Goal: Task Accomplishment & Management: Complete application form

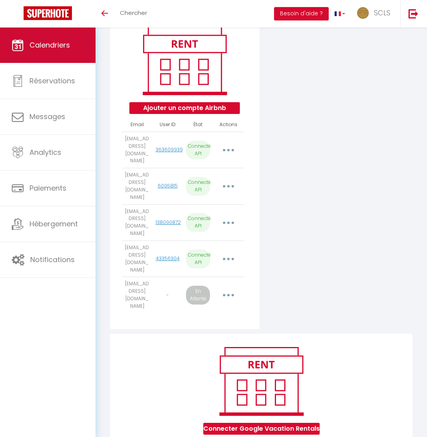
click at [62, 42] on span "Calendriers" at bounding box center [49, 45] width 40 height 10
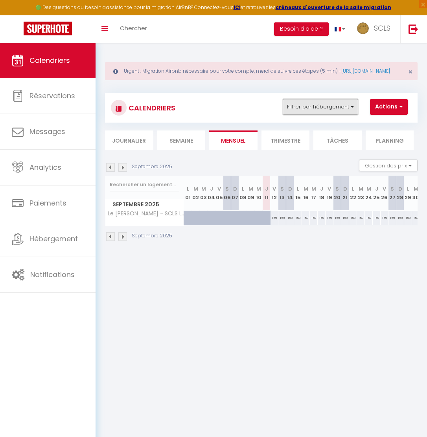
click at [316, 115] on button "Filtrer par hébergement" at bounding box center [320, 107] width 75 height 16
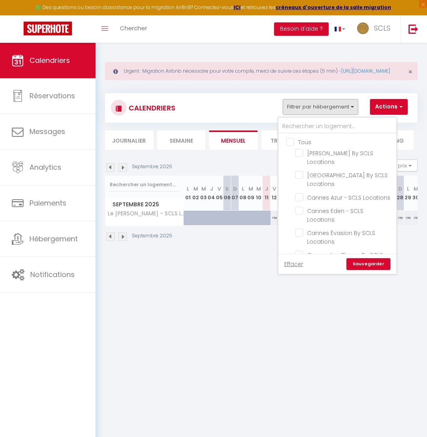
click at [292, 145] on input "Tous" at bounding box center [345, 142] width 118 height 8
checkbox input "true"
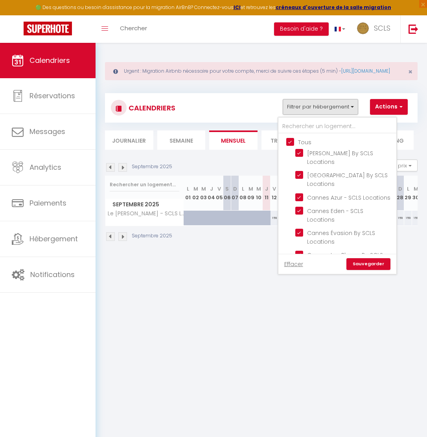
checkbox input "true"
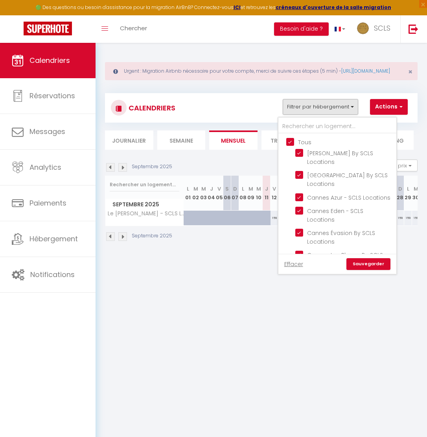
checkbox input "true"
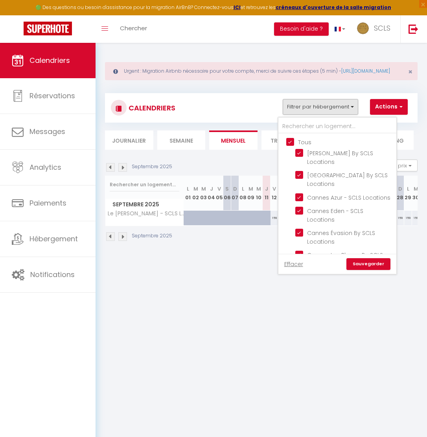
checkbox input "true"
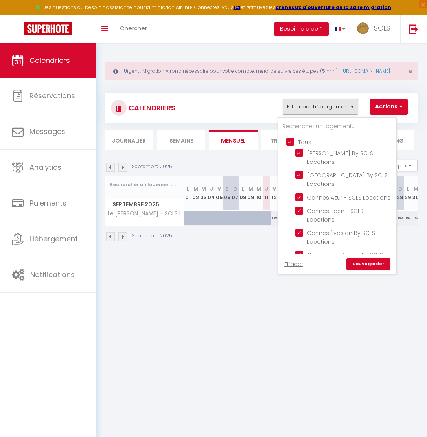
checkbox input "true"
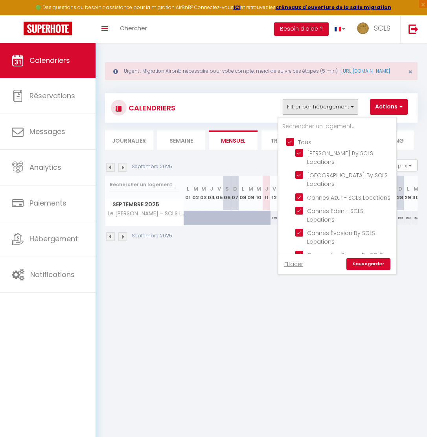
checkbox input "true"
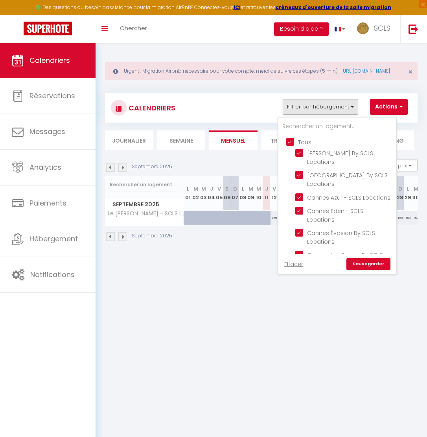
checkbox input "true"
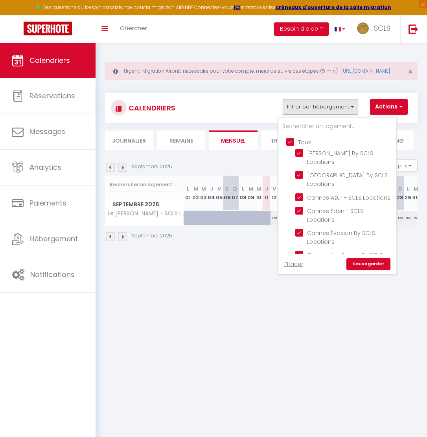
checkbox input "true"
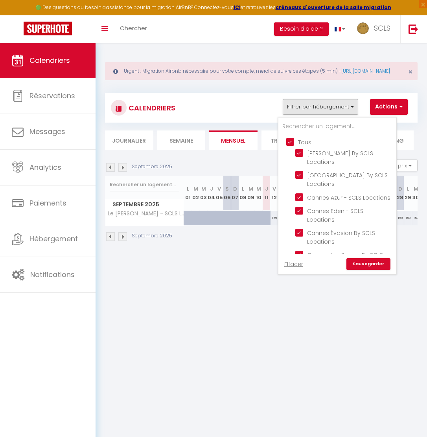
checkbox input "true"
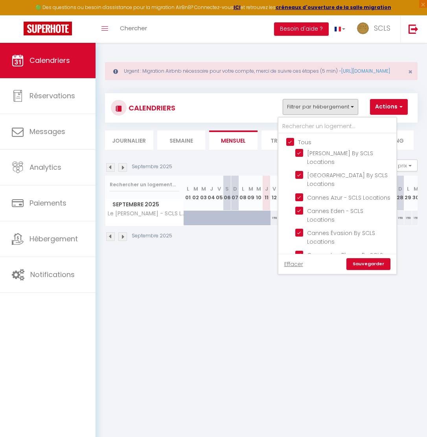
checkbox input "true"
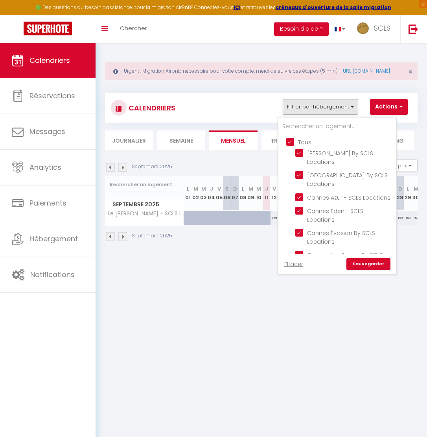
checkbox input "true"
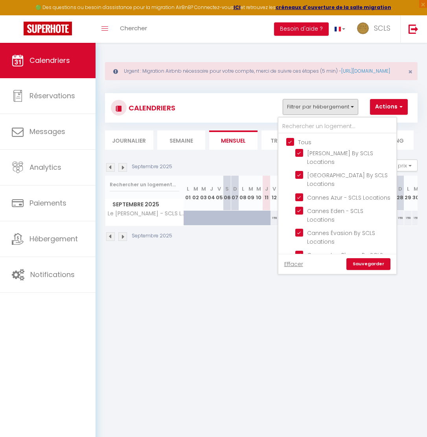
checkbox input "true"
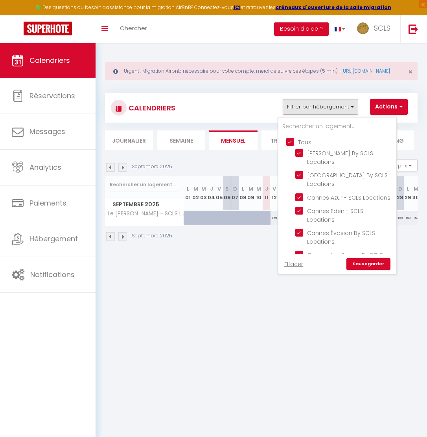
checkbox input "true"
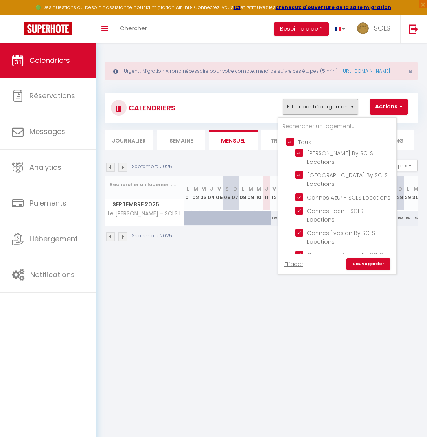
checkbox input "true"
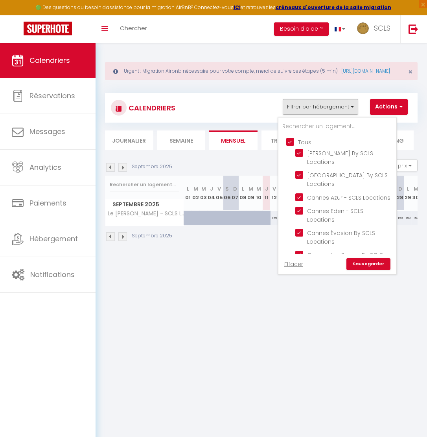
checkbox input "true"
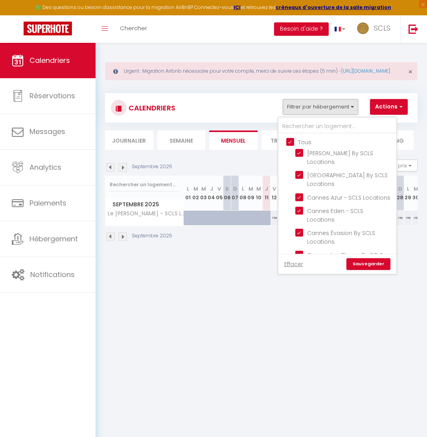
checkbox input "true"
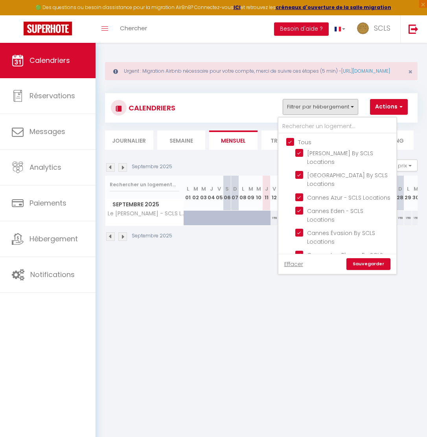
checkbox input "true"
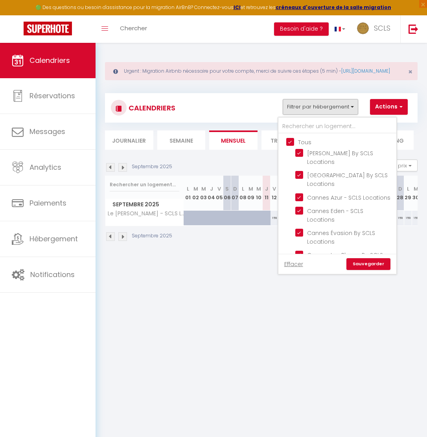
checkbox input "true"
click at [292, 145] on input "Tous" at bounding box center [345, 142] width 118 height 8
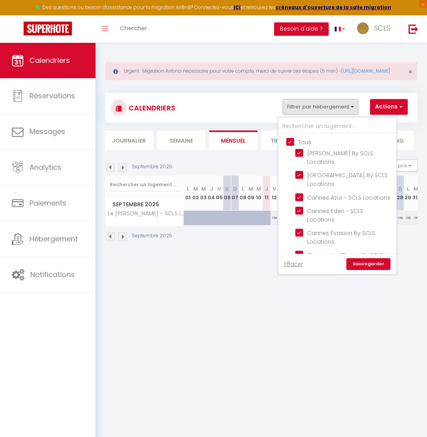
checkbox input "false"
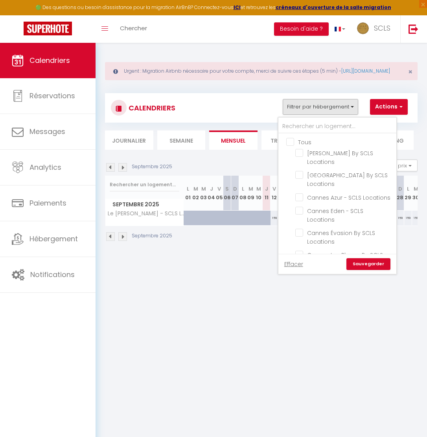
checkbox input "false"
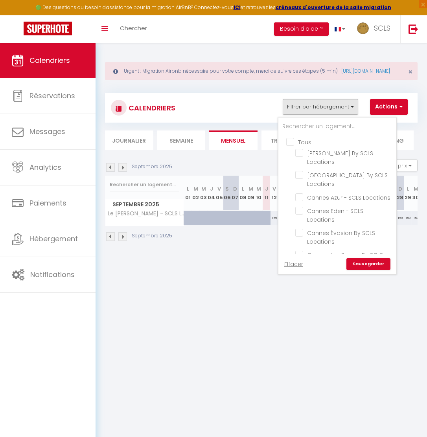
checkbox input "false"
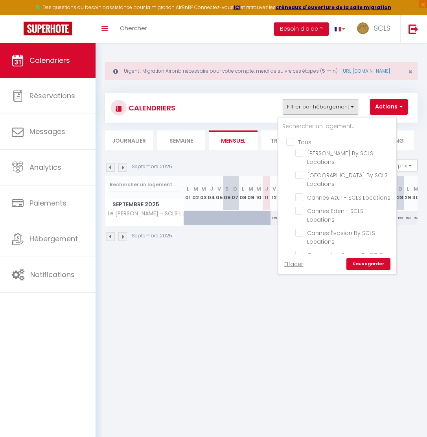
checkbox input "false"
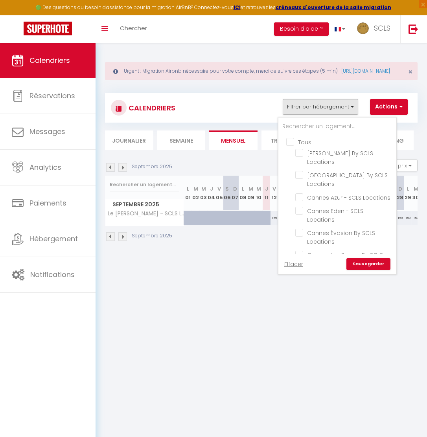
checkbox input "false"
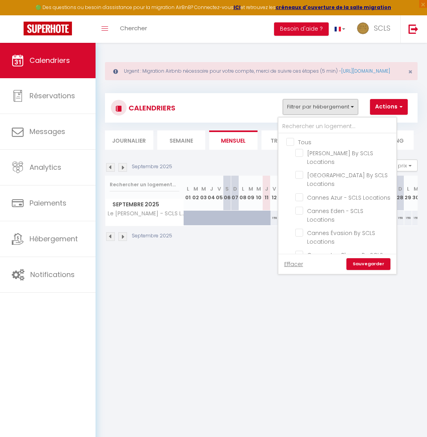
checkbox input "false"
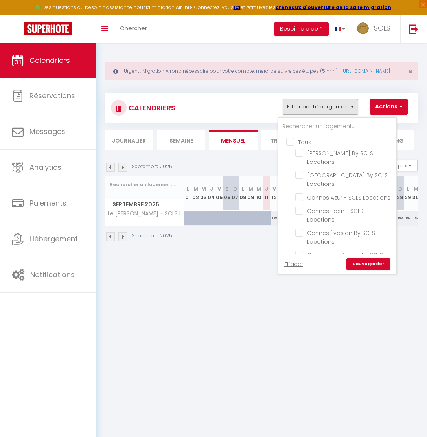
checkbox input "false"
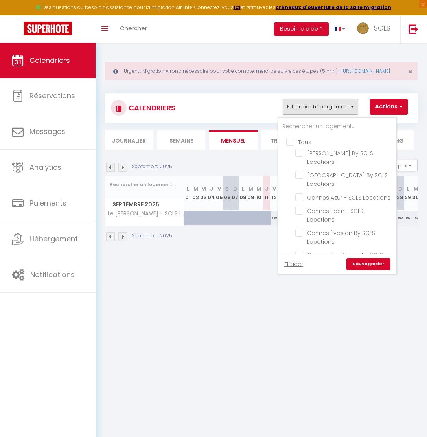
checkbox input "false"
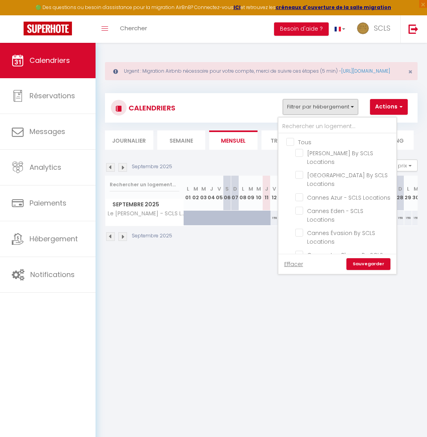
checkbox input "false"
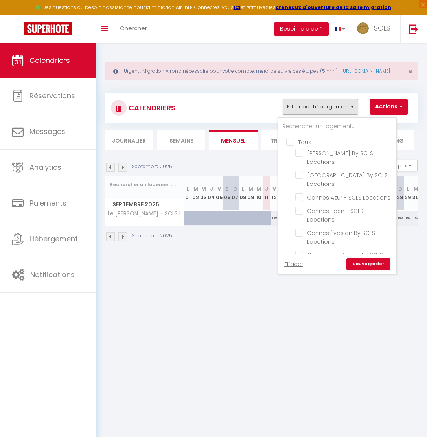
checkbox input "false"
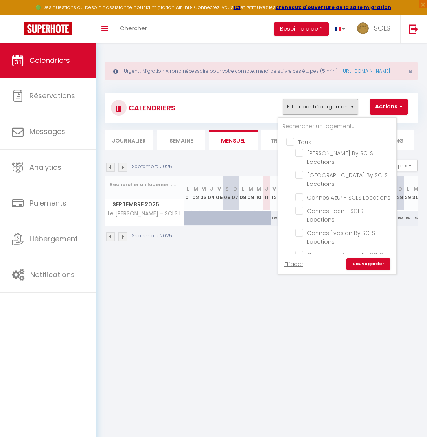
checkbox input "false"
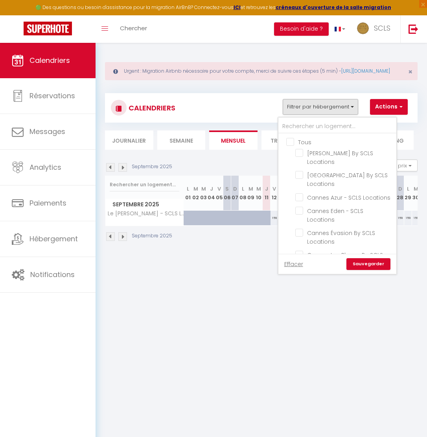
checkbox input "false"
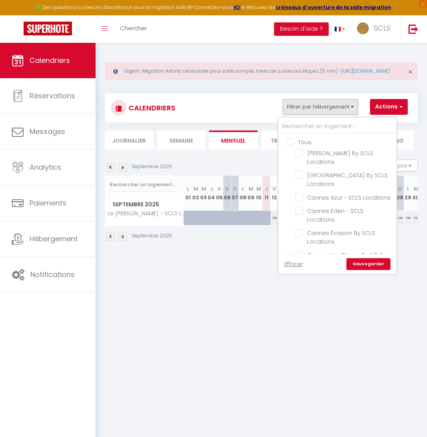
checkbox input "false"
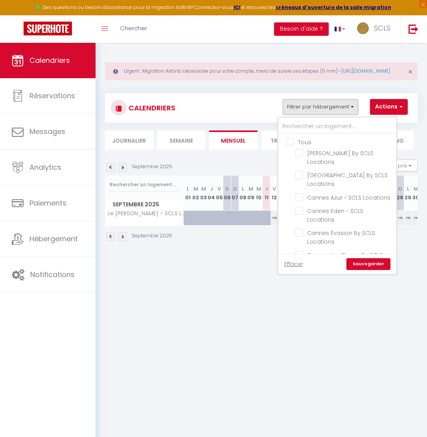
checkbox input "false"
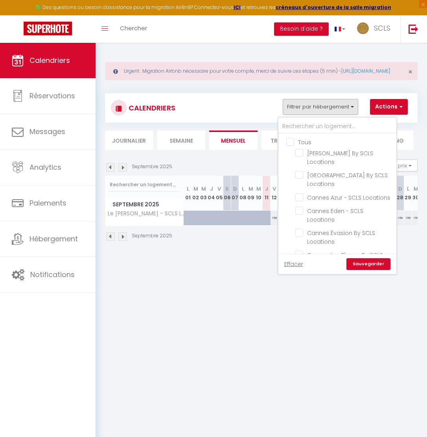
checkbox input "false"
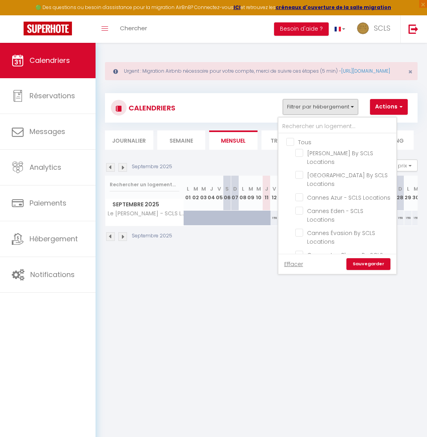
checkbox input "false"
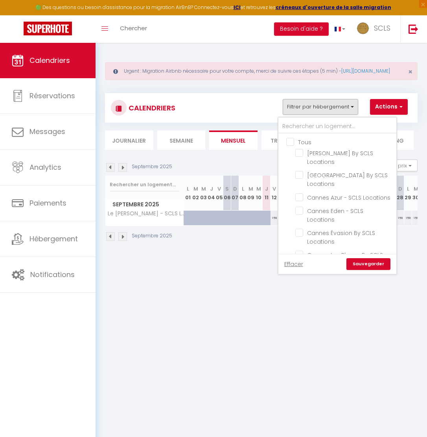
checkbox input "false"
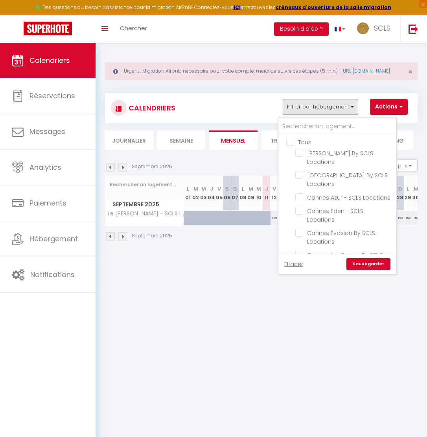
checkbox input "false"
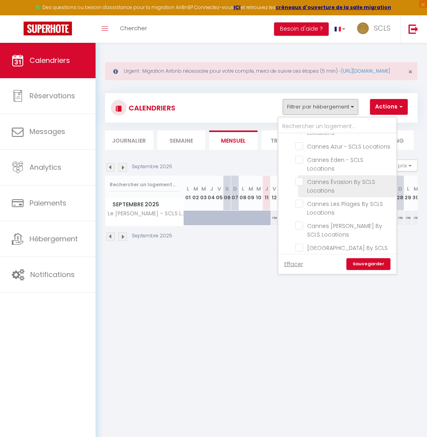
scroll to position [64, 0]
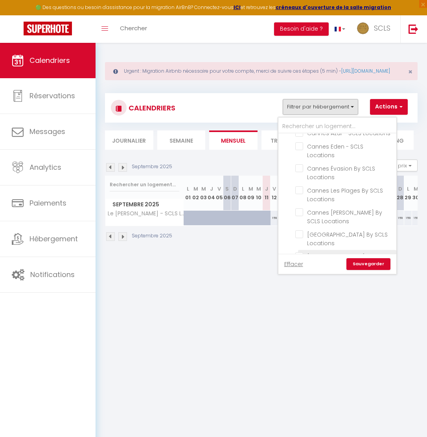
click at [327, 252] on label "[GEOGRAPHIC_DATA] Riviera By SCLS Locations" at bounding box center [347, 260] width 88 height 17
click at [327, 252] on input "[GEOGRAPHIC_DATA] Riviera By SCLS Locations" at bounding box center [344, 256] width 98 height 8
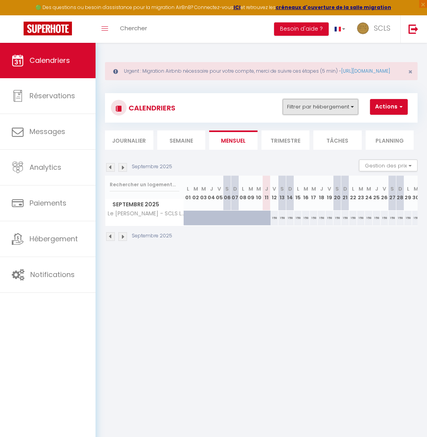
click at [307, 115] on button "Filtrer par hébergement" at bounding box center [320, 107] width 75 height 16
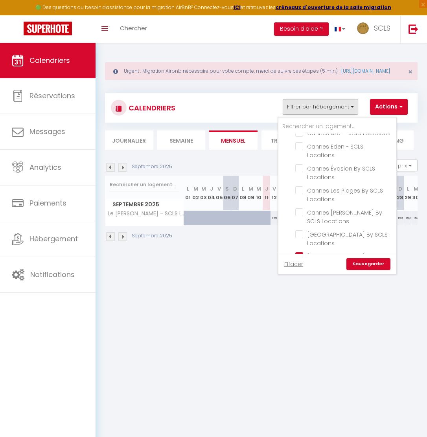
click at [369, 268] on link "Sauvegarder" at bounding box center [368, 264] width 44 height 12
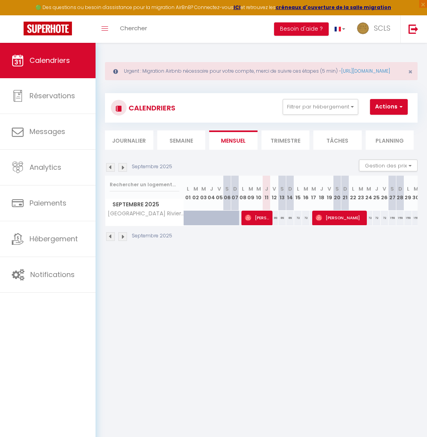
click at [121, 172] on img at bounding box center [122, 167] width 9 height 9
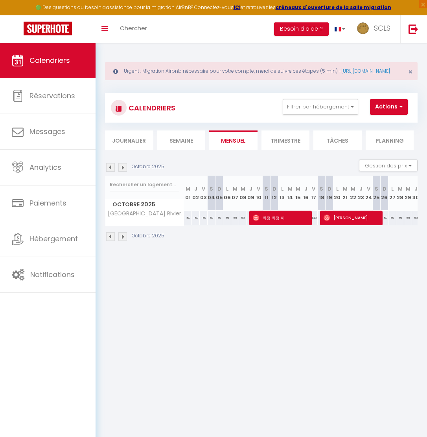
click at [121, 172] on img at bounding box center [122, 167] width 9 height 9
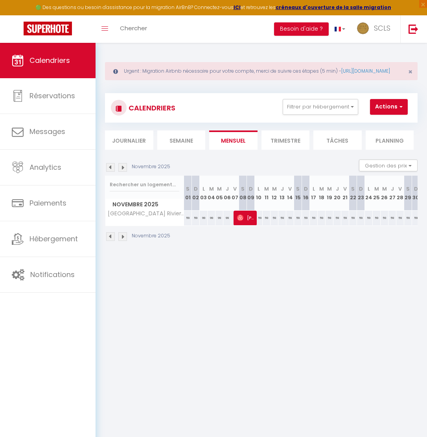
click at [121, 172] on img at bounding box center [122, 167] width 9 height 9
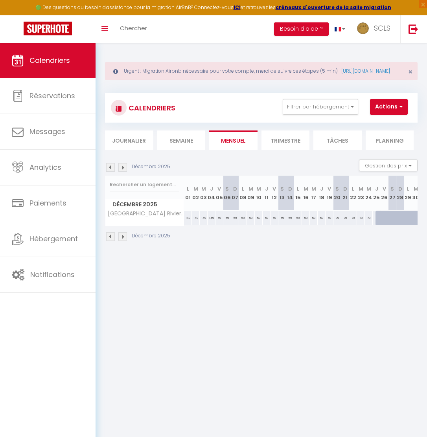
scroll to position [0, 10]
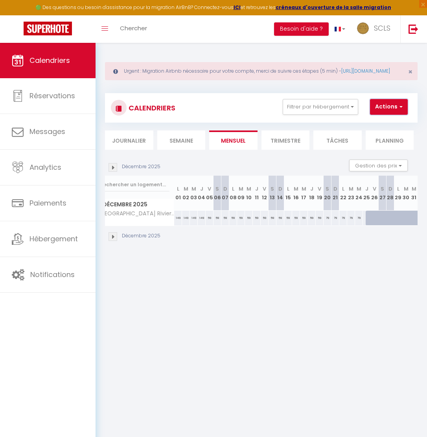
click at [380, 115] on button "Actions" at bounding box center [389, 107] width 38 height 16
click at [374, 131] on link "Nouvelle réservation" at bounding box center [392, 125] width 68 height 12
select select
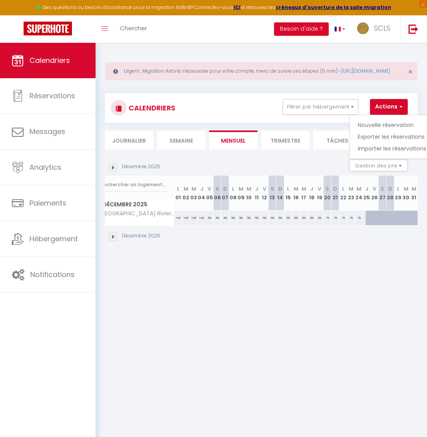
select select
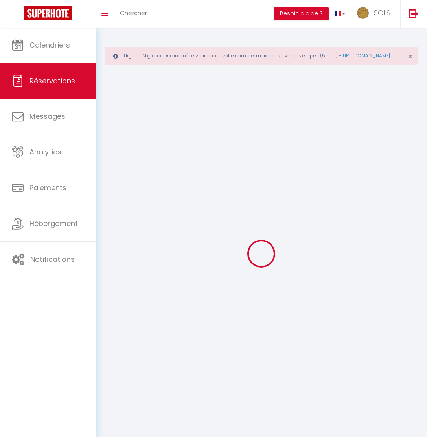
select select
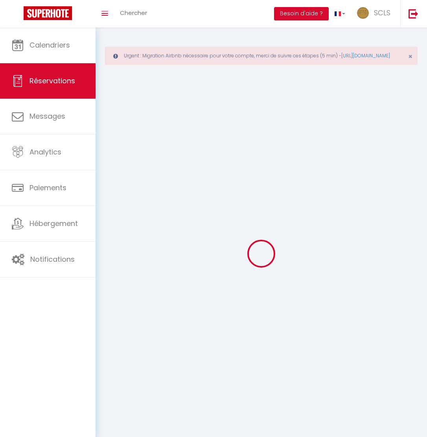
select select
checkbox input "false"
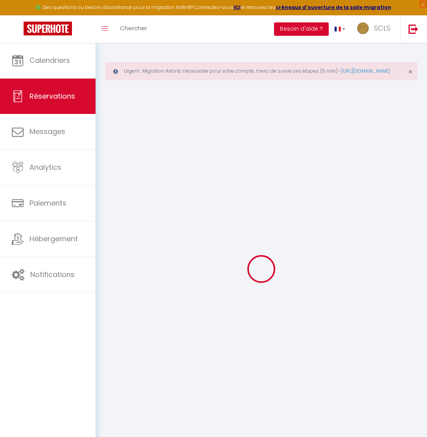
select select
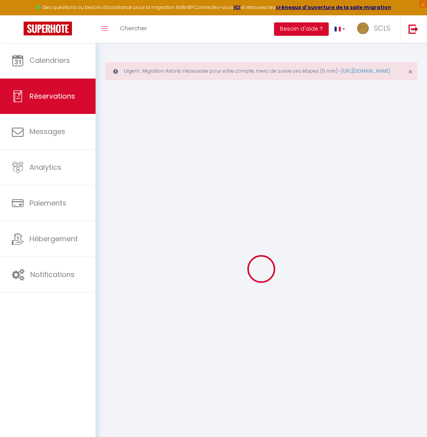
select select
checkbox input "false"
select select
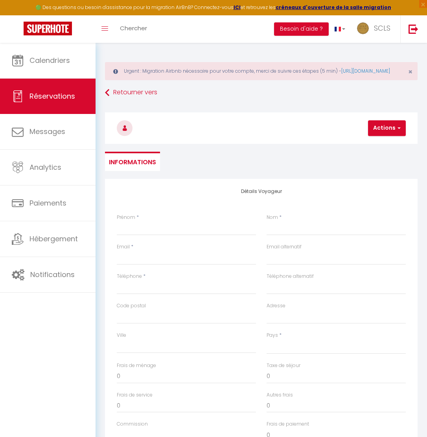
select select
click at [122, 235] on input "Prénom" at bounding box center [186, 228] width 139 height 14
click at [292, 235] on input "Nom" at bounding box center [335, 228] width 139 height 14
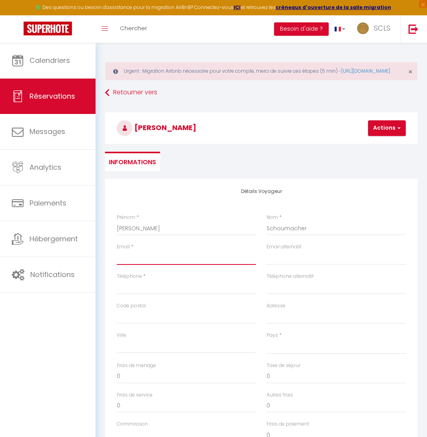
click at [164, 265] on input "Email client" at bounding box center [186, 258] width 139 height 14
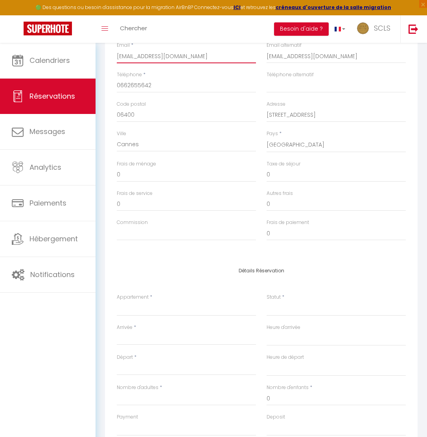
scroll to position [203, 0]
click at [144, 312] on select "[PERSON_NAME] By SCLS Locations [GEOGRAPHIC_DATA] By SCLS Locations [GEOGRAPHIC…" at bounding box center [186, 307] width 139 height 15
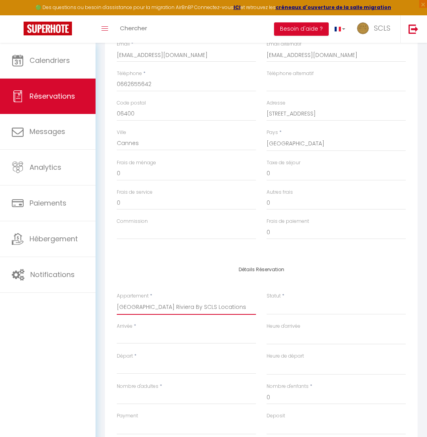
click at [117, 307] on select "[PERSON_NAME] By SCLS Locations [GEOGRAPHIC_DATA] By SCLS Locations [GEOGRAPHIC…" at bounding box center [186, 307] width 139 height 15
click at [277, 314] on select "Confirmé Non Confirmé [PERSON_NAME] par le voyageur No Show Request" at bounding box center [335, 307] width 139 height 15
click at [266, 307] on select "Confirmé Non Confirmé [PERSON_NAME] par le voyageur No Show Request" at bounding box center [335, 307] width 139 height 15
click at [151, 343] on input "Arrivée" at bounding box center [186, 337] width 139 height 10
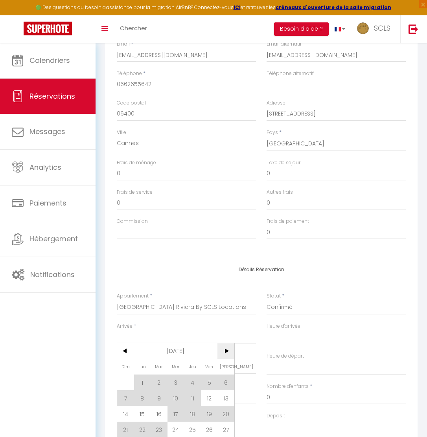
click at [229, 358] on span ">" at bounding box center [225, 351] width 17 height 16
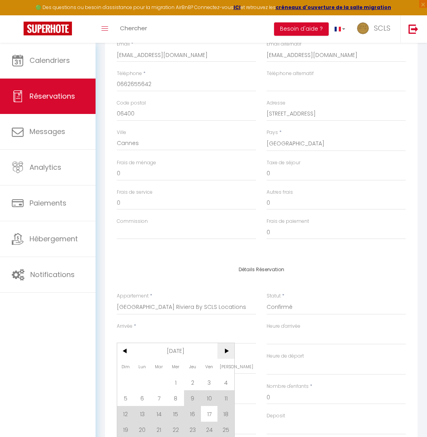
click at [229, 358] on span ">" at bounding box center [225, 351] width 17 height 16
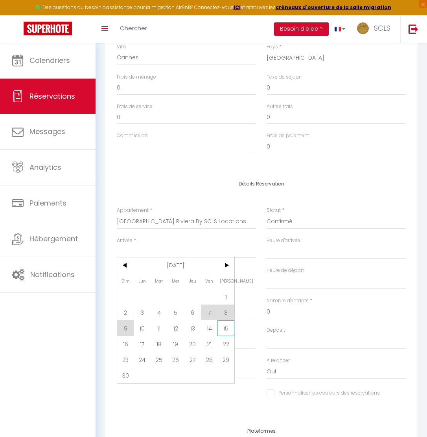
scroll to position [289, 0]
click at [230, 273] on span ">" at bounding box center [225, 265] width 17 height 16
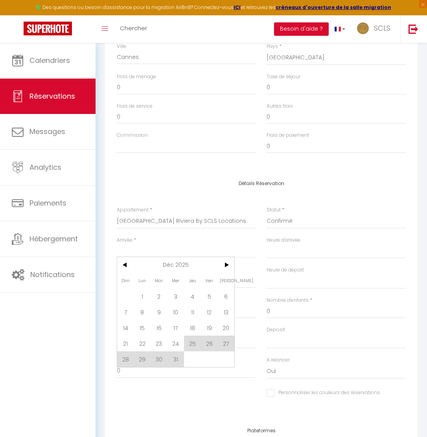
click at [193, 349] on span "25" at bounding box center [192, 344] width 17 height 16
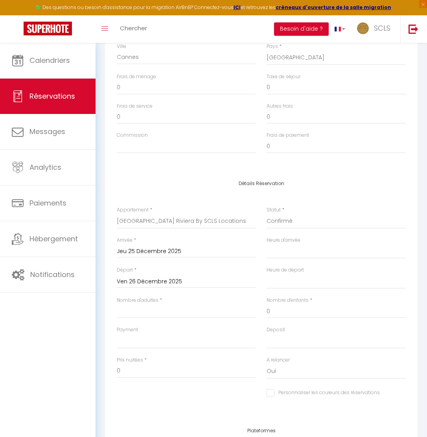
click at [143, 287] on input "Ven 26 Décembre 2025" at bounding box center [186, 282] width 139 height 10
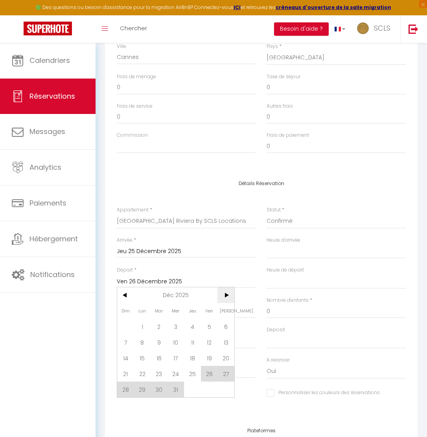
click at [227, 301] on span ">" at bounding box center [225, 295] width 17 height 16
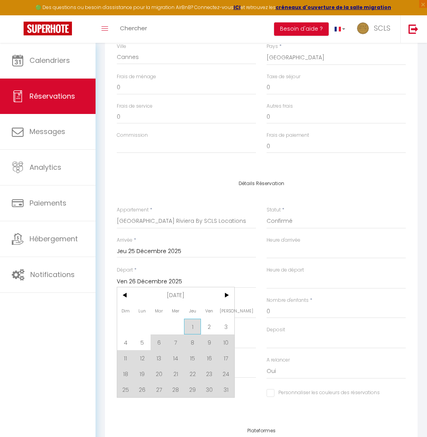
click at [193, 333] on span "1" at bounding box center [192, 327] width 17 height 16
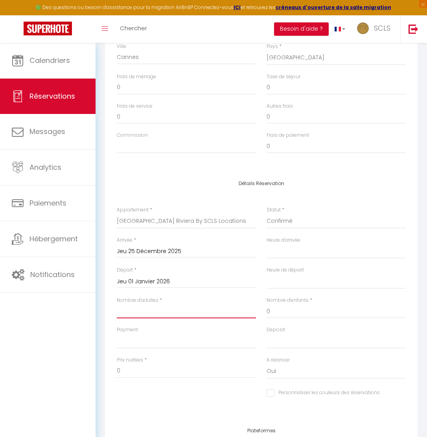
click at [162, 318] on input "Nombre d'adultes" at bounding box center [186, 311] width 139 height 14
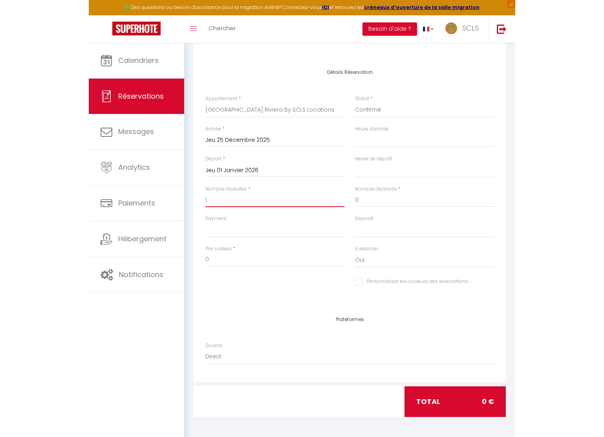
scroll to position [0, 0]
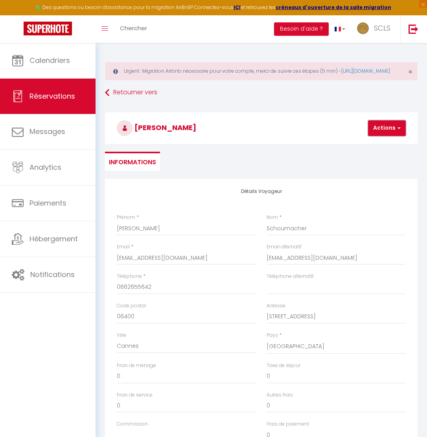
click at [387, 136] on button "Actions" at bounding box center [387, 128] width 38 height 16
click at [381, 151] on link "Enregistrer" at bounding box center [393, 145] width 62 height 10
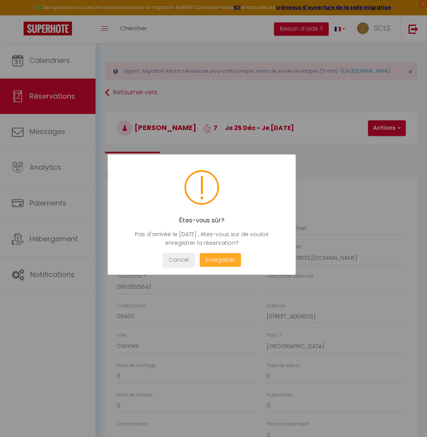
click at [228, 259] on button "Enregistrer" at bounding box center [220, 260] width 41 height 14
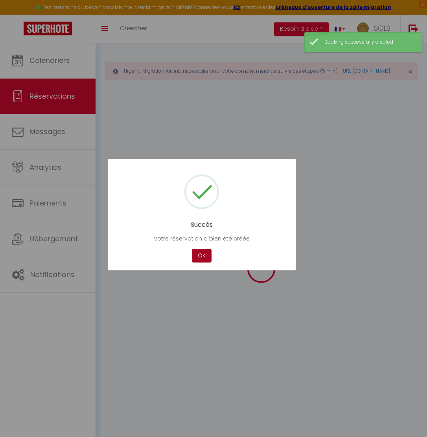
click at [206, 259] on button "OK" at bounding box center [202, 256] width 20 height 14
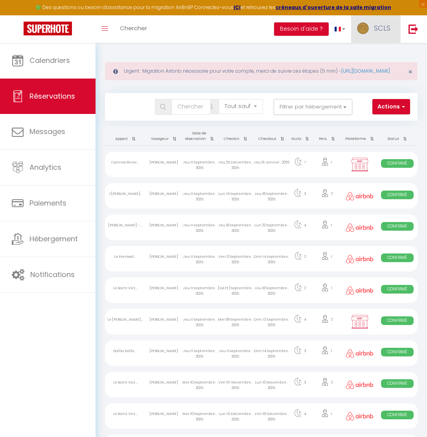
click at [384, 27] on span "SCLS" at bounding box center [382, 28] width 17 height 10
click at [365, 54] on link "Paramètres" at bounding box center [369, 54] width 58 height 13
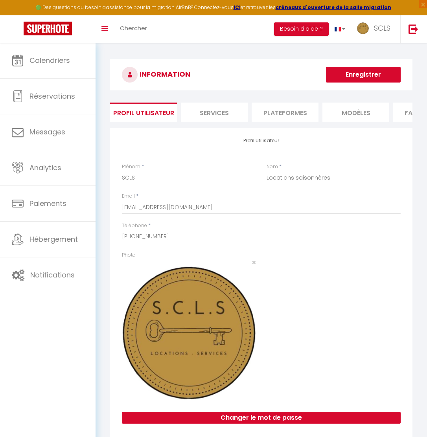
click at [291, 114] on li "Plateformes" at bounding box center [285, 112] width 67 height 19
